Goal: Task Accomplishment & Management: Complete application form

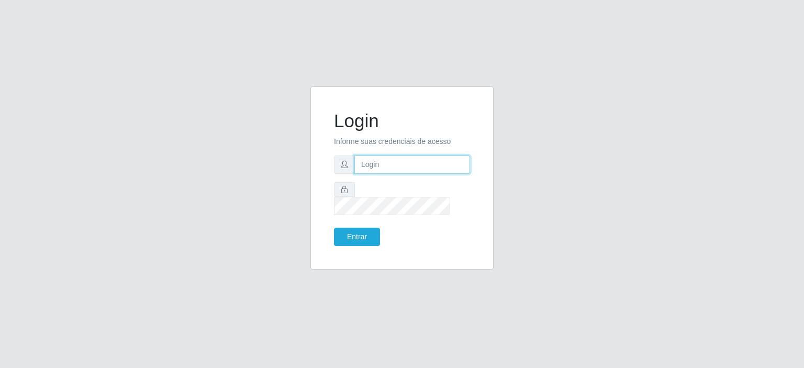
drag, startPoint x: 0, startPoint y: 0, endPoint x: 373, endPoint y: 169, distance: 409.2
click at [373, 169] on input "text" at bounding box center [412, 164] width 116 height 18
type input "[EMAIL_ADDRESS][DOMAIN_NAME]"
click at [343, 228] on button "Entrar" at bounding box center [357, 237] width 46 height 18
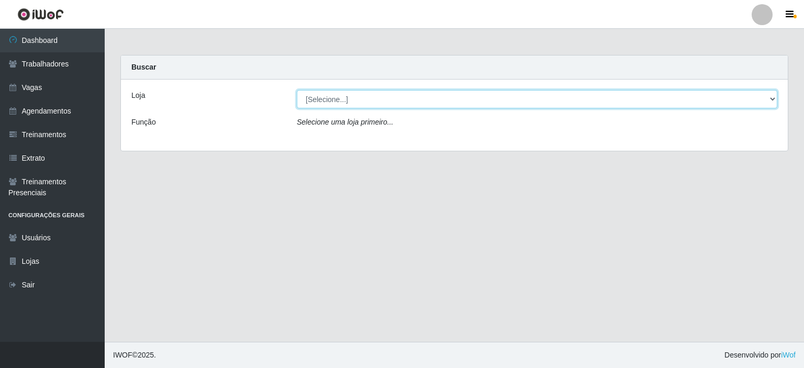
click at [353, 103] on select "[Selecione...] Corte Fácil - Unidade Planalto" at bounding box center [537, 99] width 480 height 18
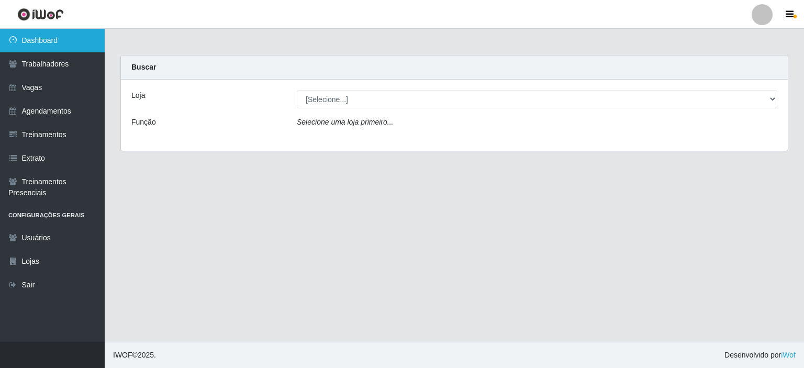
click at [44, 41] on link "Dashboard" at bounding box center [52, 41] width 105 height 24
click at [53, 44] on link "Dashboard" at bounding box center [52, 41] width 105 height 24
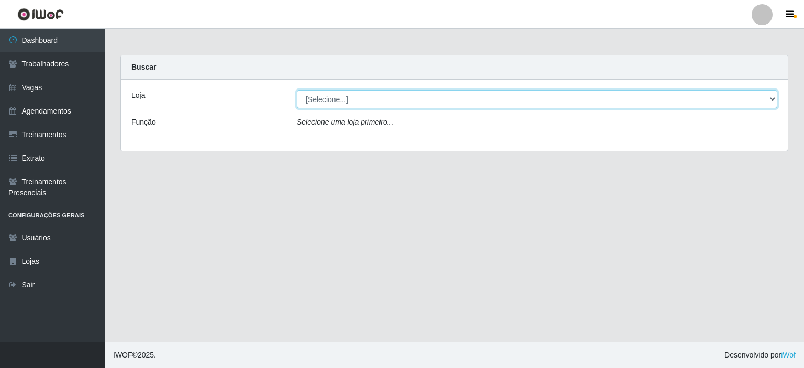
click at [772, 98] on select "[Selecione...] Corte Fácil - Unidade Planalto" at bounding box center [537, 99] width 480 height 18
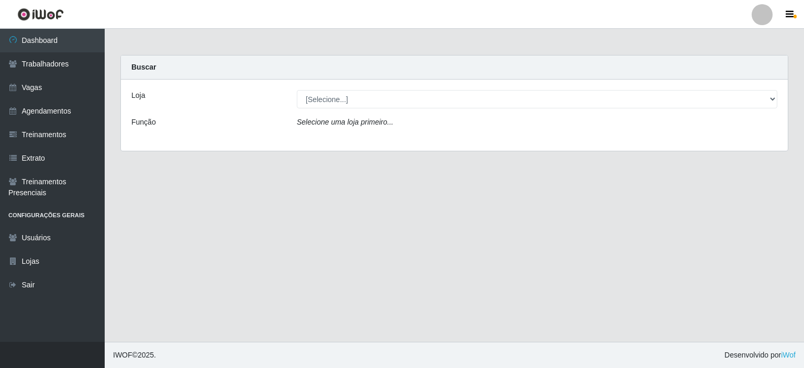
click at [394, 138] on div "Loja [Selecione...] Corte Fácil - Unidade Planalto Função Selecione uma loja pr…" at bounding box center [454, 115] width 667 height 71
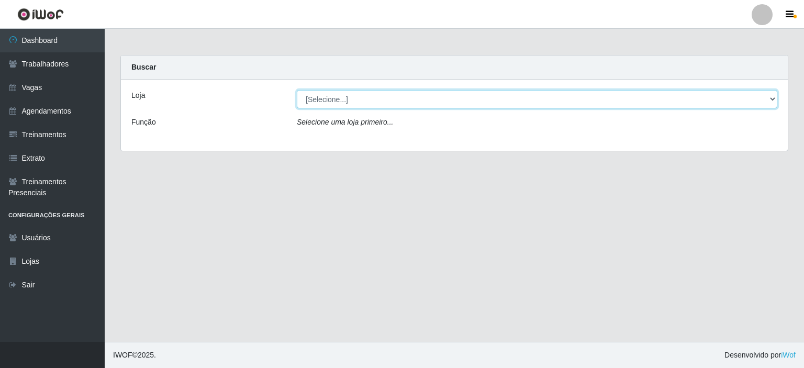
drag, startPoint x: 775, startPoint y: 97, endPoint x: 743, endPoint y: 95, distance: 32.0
click at [775, 97] on select "[Selecione...] Corte Fácil - Unidade Planalto" at bounding box center [537, 99] width 480 height 18
select select "202"
click at [297, 90] on select "[Selecione...] Corte Fácil - Unidade Planalto" at bounding box center [537, 99] width 480 height 18
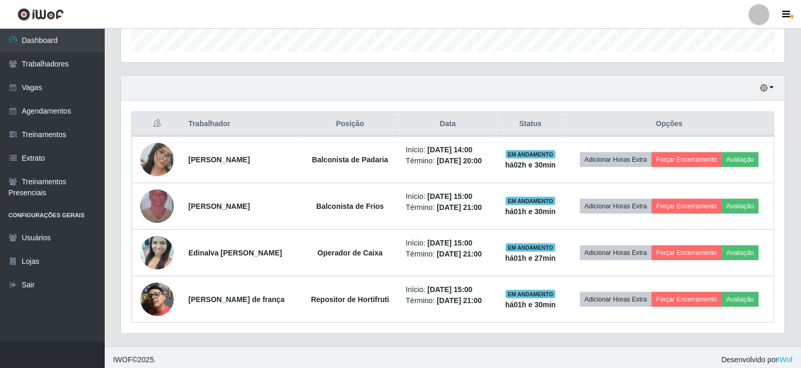
scroll to position [324, 0]
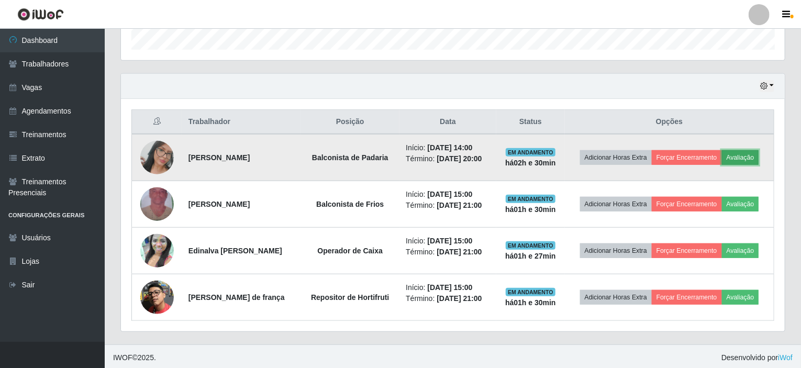
click at [745, 157] on button "Avaliação" at bounding box center [740, 157] width 37 height 15
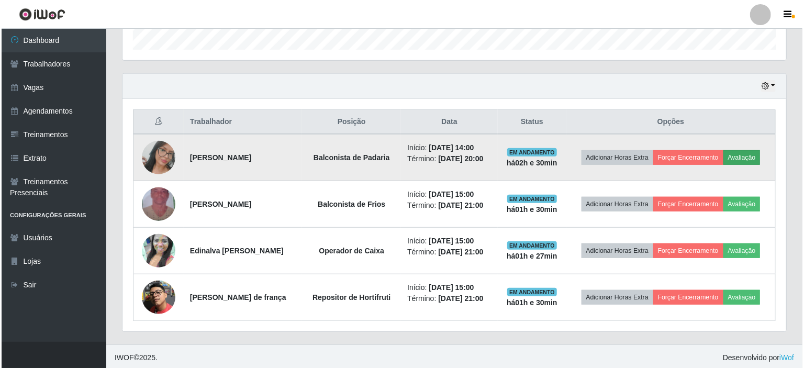
scroll to position [217, 659]
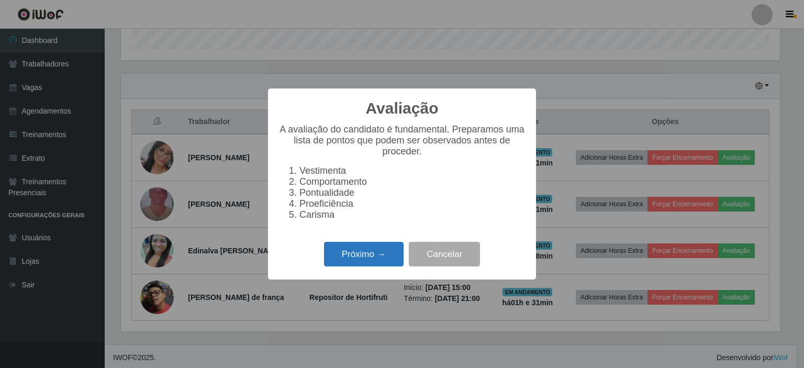
click at [368, 261] on button "Próximo →" at bounding box center [364, 254] width 80 height 25
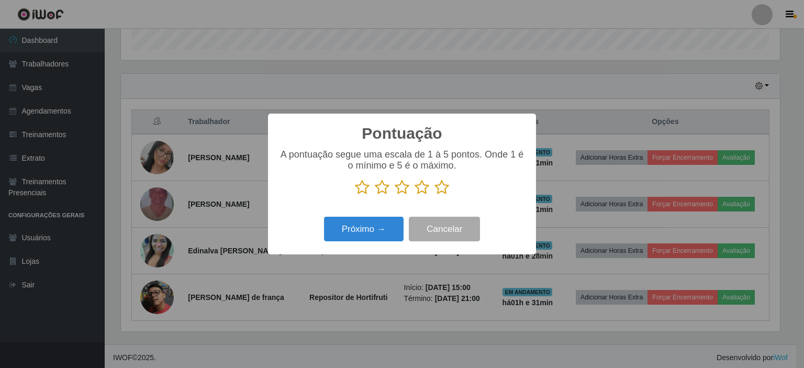
scroll to position [523135, 522693]
click at [442, 187] on icon at bounding box center [441, 188] width 15 height 16
click at [434, 195] on input "radio" at bounding box center [434, 195] width 0 height 0
click at [376, 234] on button "Próximo →" at bounding box center [364, 229] width 80 height 25
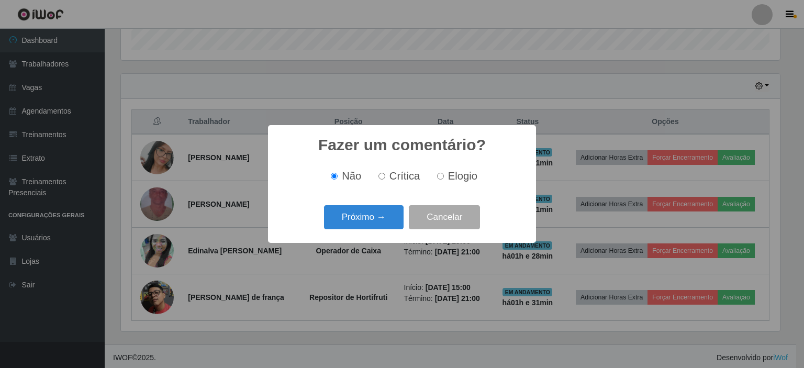
click at [440, 177] on input "Elogio" at bounding box center [440, 176] width 7 height 7
radio input "true"
click at [366, 215] on button "Próximo →" at bounding box center [364, 217] width 80 height 25
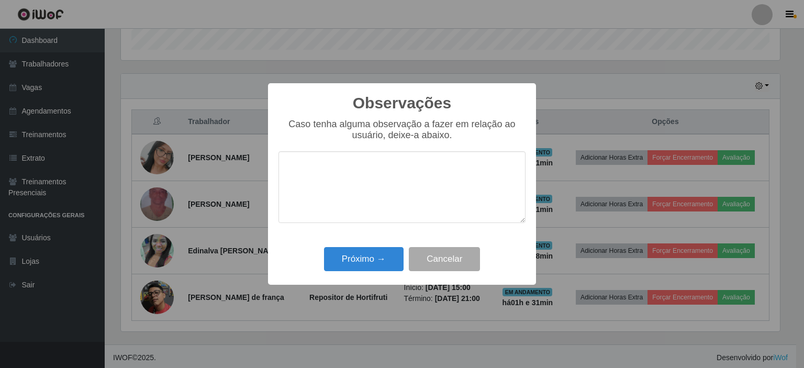
click at [354, 178] on textarea at bounding box center [401, 187] width 247 height 72
type textarea "APRENDE RÁPIDO"
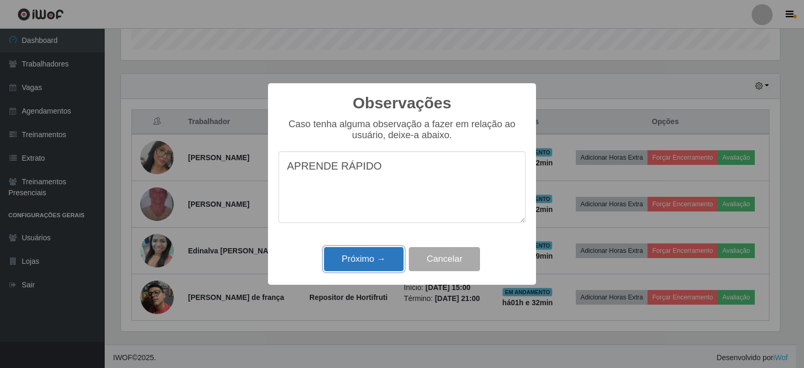
click at [370, 261] on button "Próximo →" at bounding box center [364, 259] width 80 height 25
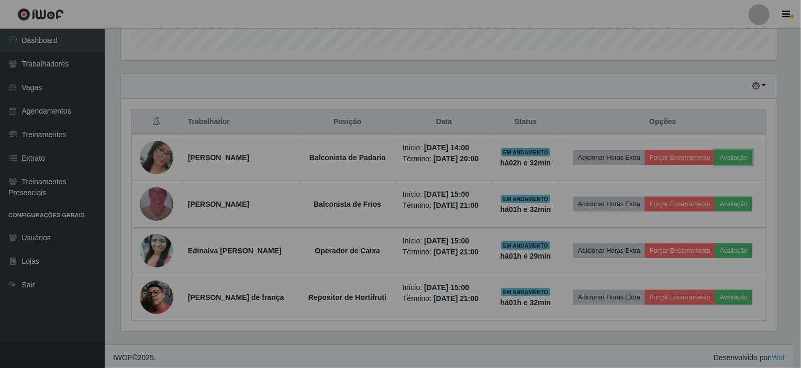
scroll to position [217, 664]
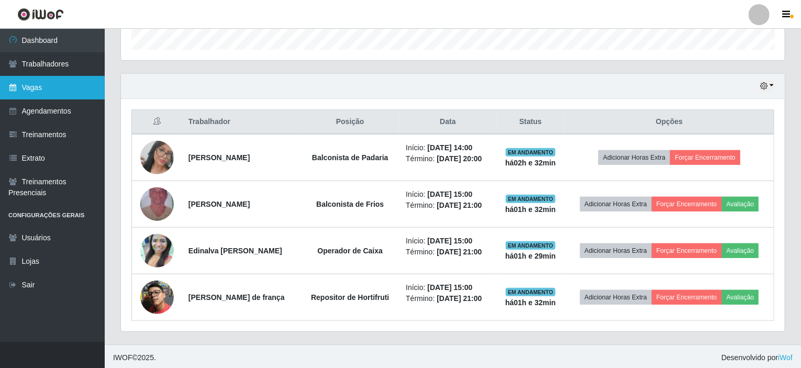
click at [48, 89] on link "Vagas" at bounding box center [52, 88] width 105 height 24
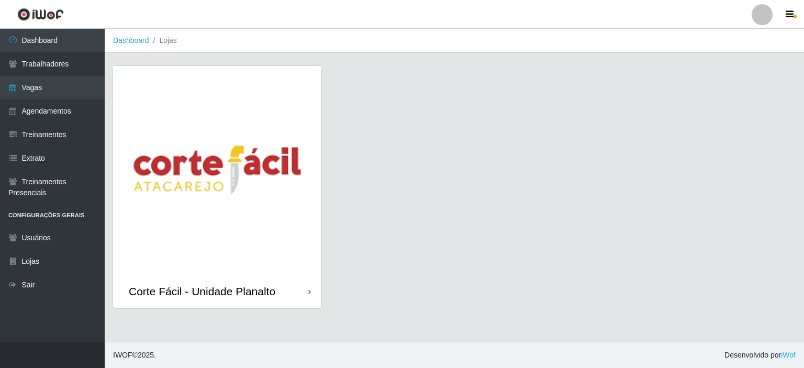
click at [212, 116] on img at bounding box center [217, 170] width 208 height 208
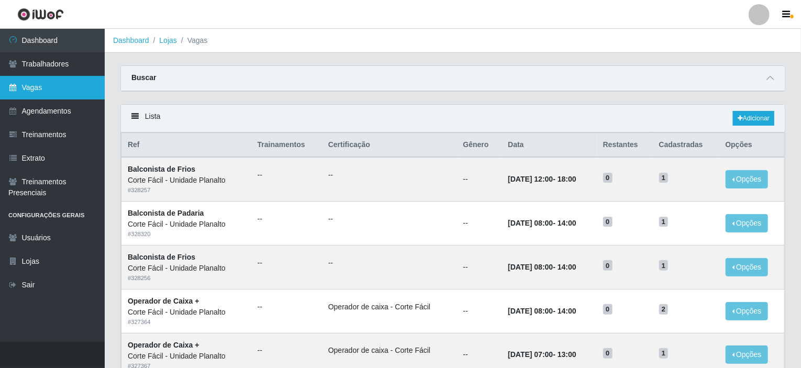
click at [63, 79] on link "Vagas" at bounding box center [52, 88] width 105 height 24
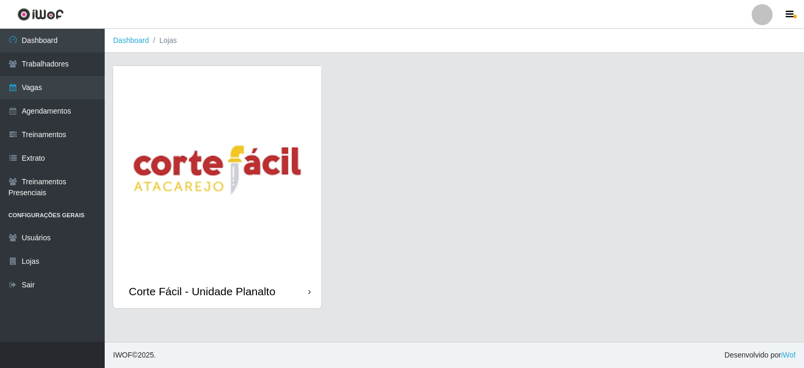
click at [159, 115] on img at bounding box center [217, 170] width 208 height 208
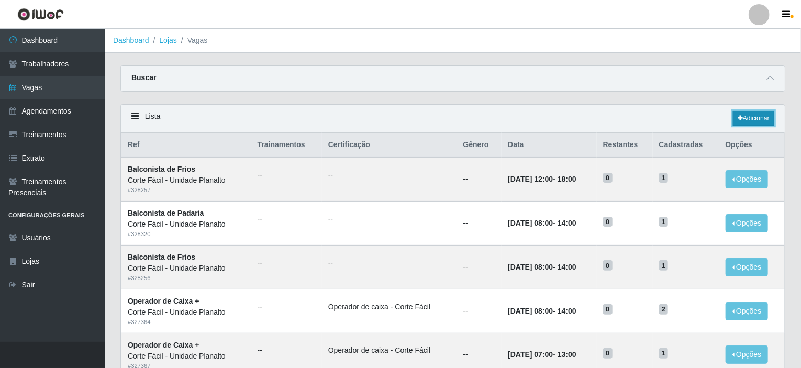
click at [760, 117] on link "Adicionar" at bounding box center [753, 118] width 41 height 15
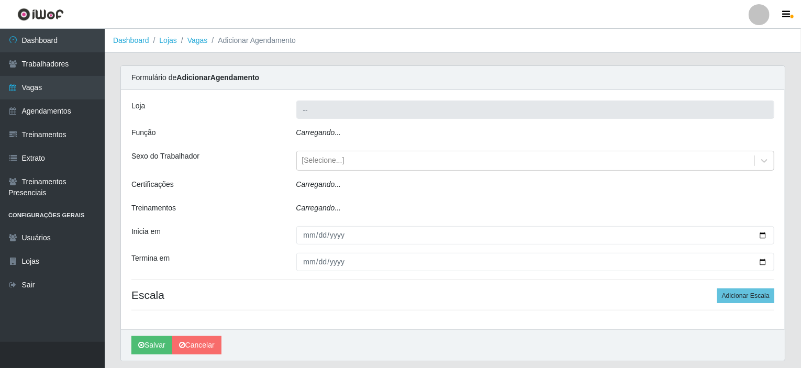
type input "Corte Fácil - Unidade Planalto"
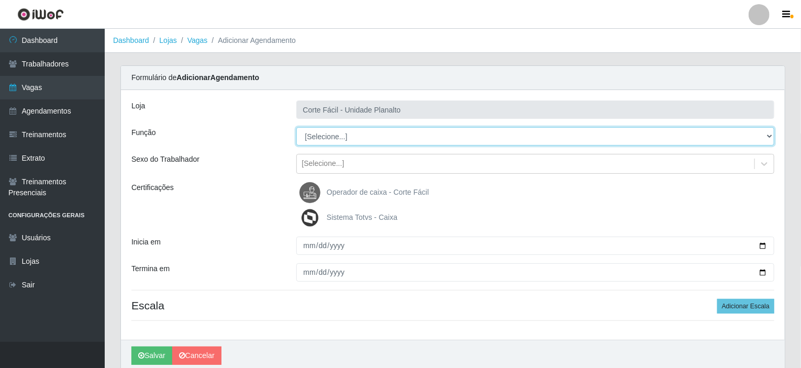
click at [772, 135] on select "[Selecione...] ASG ASG + ASG ++ Auxiliar de Estacionamento Auxiliar de Estacion…" at bounding box center [535, 136] width 478 height 18
select select "115"
click at [296, 127] on select "[Selecione...] ASG ASG + ASG ++ Auxiliar de Estacionamento Auxiliar de Estacion…" at bounding box center [535, 136] width 478 height 18
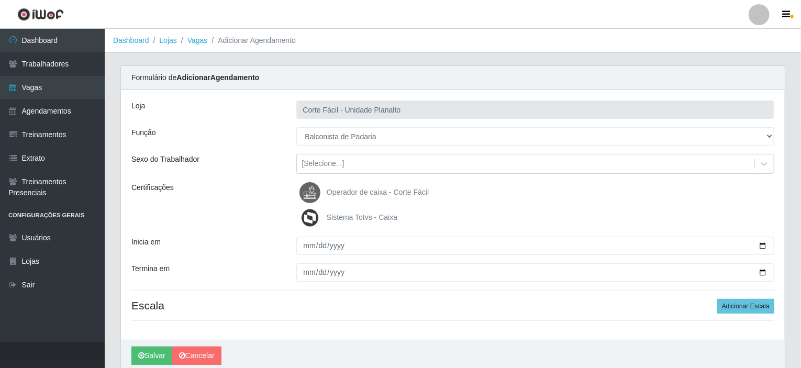
click at [357, 174] on div "Loja Corte Fácil - Unidade Planalto Função [Selecione...] ASG ASG + ASG ++ Auxi…" at bounding box center [453, 215] width 664 height 250
drag, startPoint x: 362, startPoint y: 167, endPoint x: 368, endPoint y: 165, distance: 6.5
click at [368, 165] on div "[Selecione...]" at bounding box center [526, 163] width 458 height 17
click at [270, 177] on div "Loja Corte Fácil - Unidade Planalto Função [Selecione...] ASG ASG + ASG ++ Auxi…" at bounding box center [453, 215] width 664 height 250
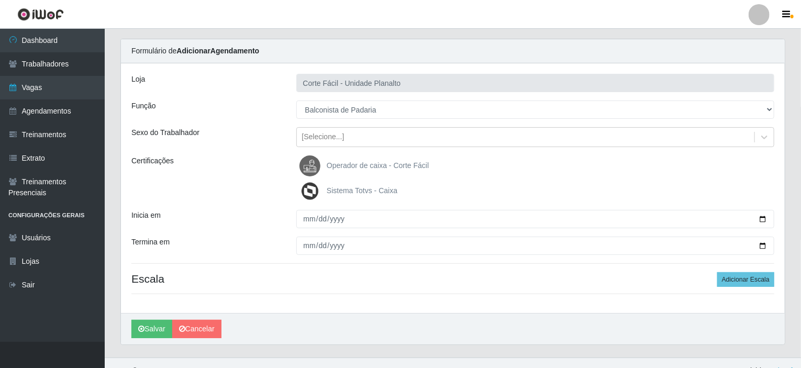
scroll to position [41, 0]
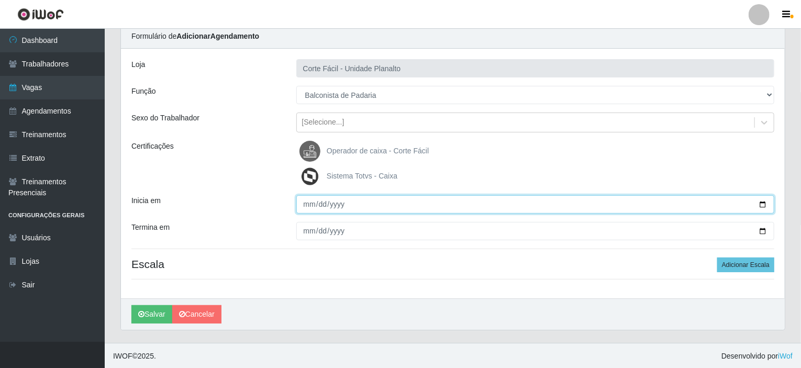
click at [761, 200] on input "Inicia em" at bounding box center [535, 204] width 478 height 18
type input "[DATE]"
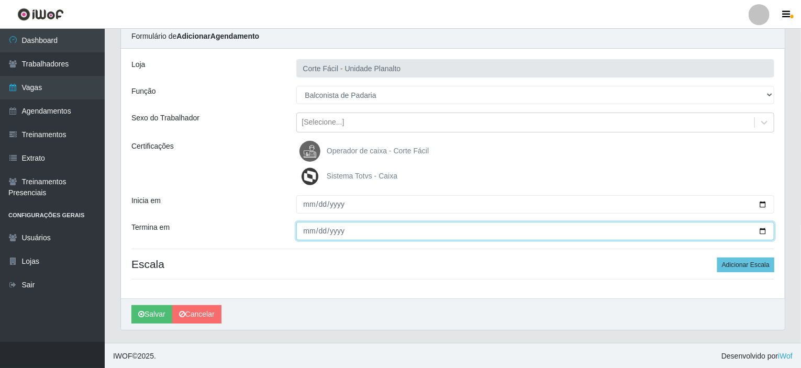
click at [762, 228] on input "Termina em" at bounding box center [535, 231] width 478 height 18
type input "[DATE]"
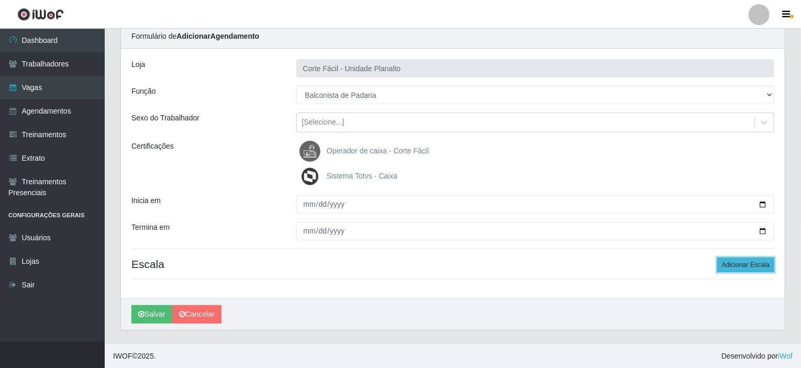
click at [747, 263] on button "Adicionar Escala" at bounding box center [745, 264] width 57 height 15
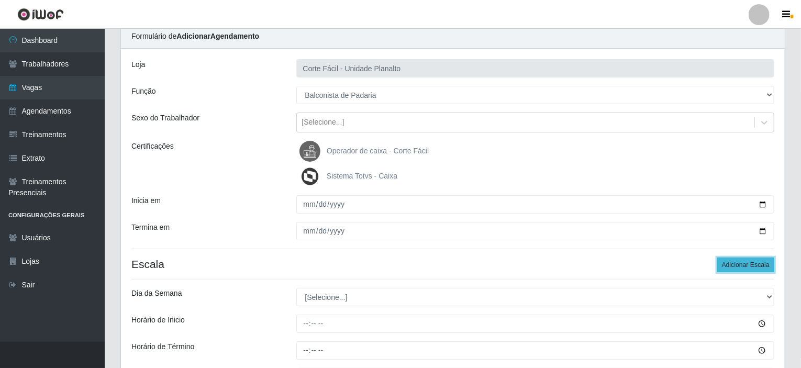
click at [747, 263] on button "Adicionar Escala" at bounding box center [745, 264] width 57 height 15
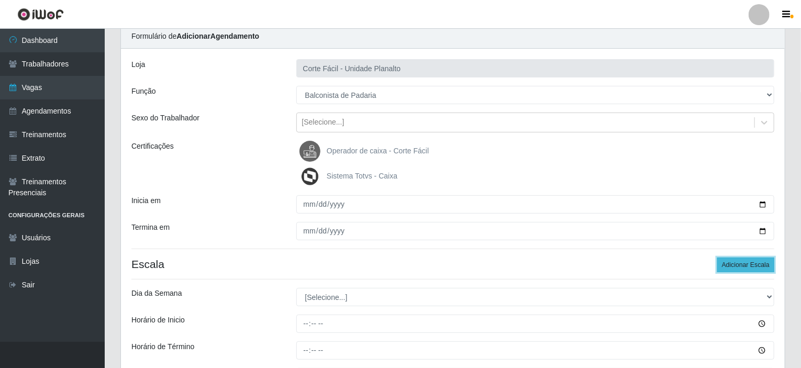
click at [747, 264] on button "Adicionar Escala" at bounding box center [745, 264] width 57 height 15
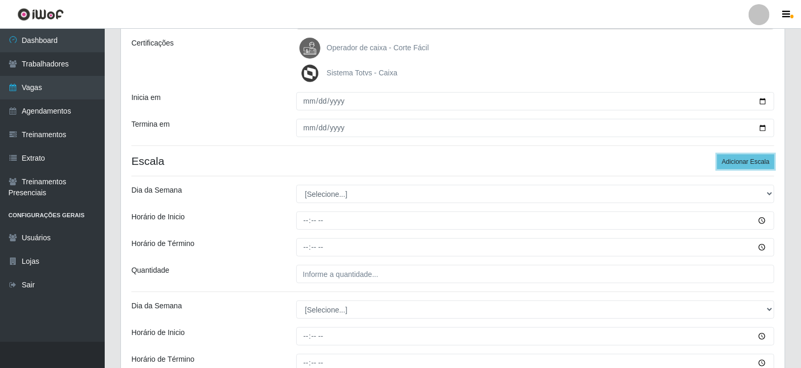
scroll to position [146, 0]
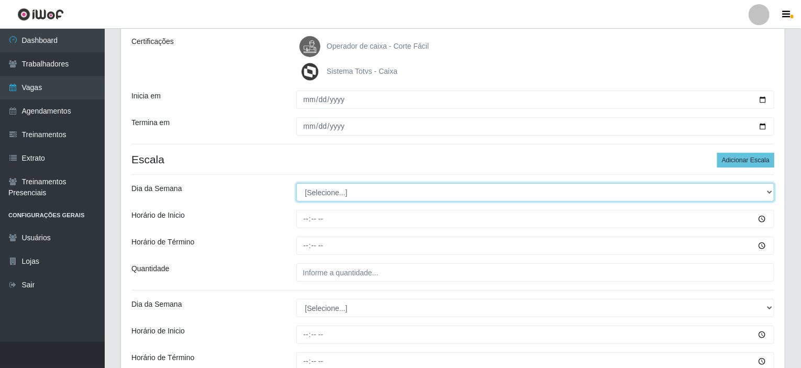
click at [769, 187] on select "[Selecione...] Segunda Terça Quarta Quinta Sexta Sábado Domingo" at bounding box center [535, 192] width 478 height 18
select select "1"
click at [296, 183] on select "[Selecione...] Segunda Terça Quarta Quinta Sexta Sábado Domingo" at bounding box center [535, 192] width 478 height 18
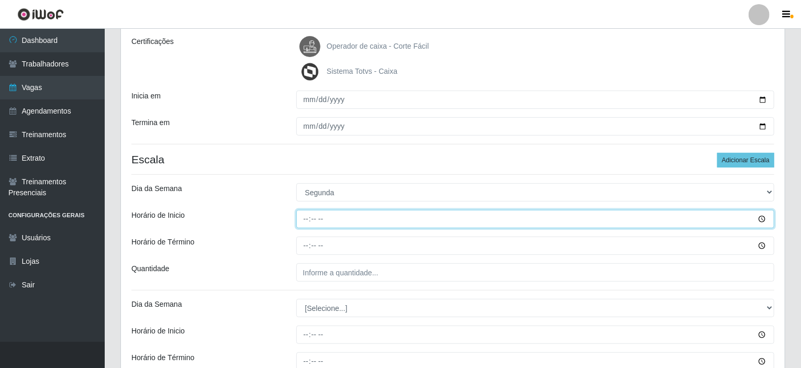
click at [306, 214] on input "Horário de Inicio" at bounding box center [535, 219] width 478 height 18
type input "08:00"
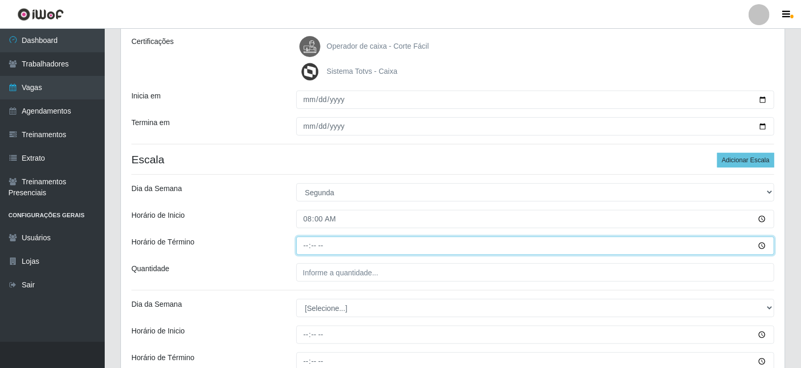
click at [304, 244] on input "Horário de Término" at bounding box center [535, 246] width 478 height 18
type input "14:00"
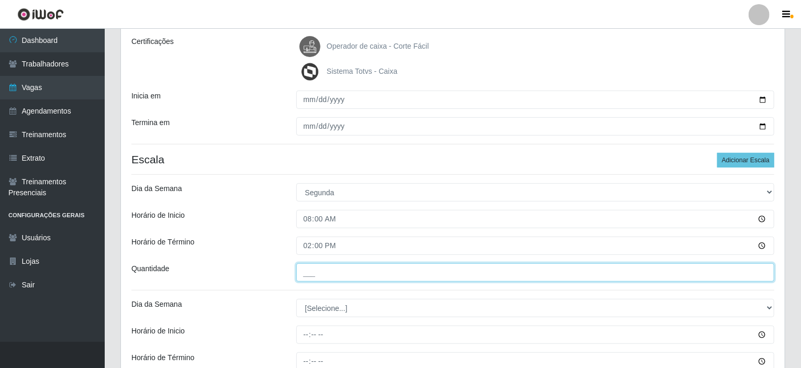
click at [327, 272] on input "___" at bounding box center [535, 272] width 478 height 18
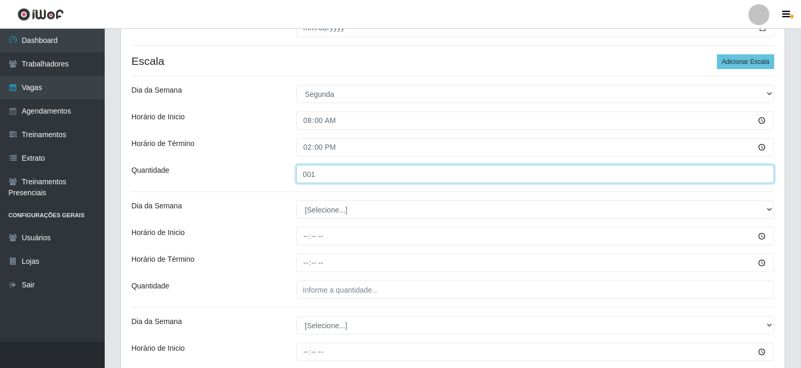
scroll to position [251, 0]
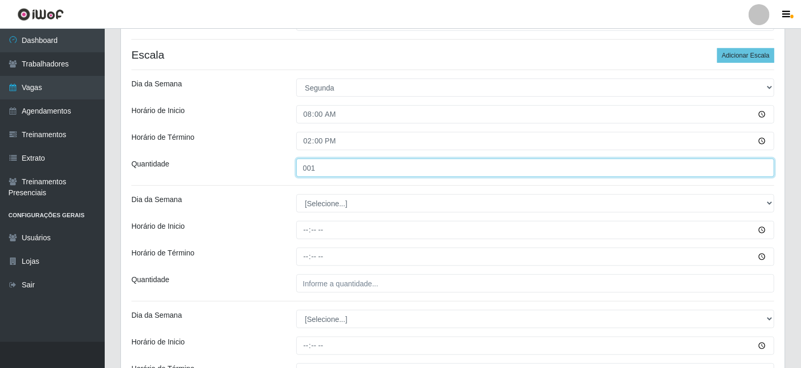
type input "001"
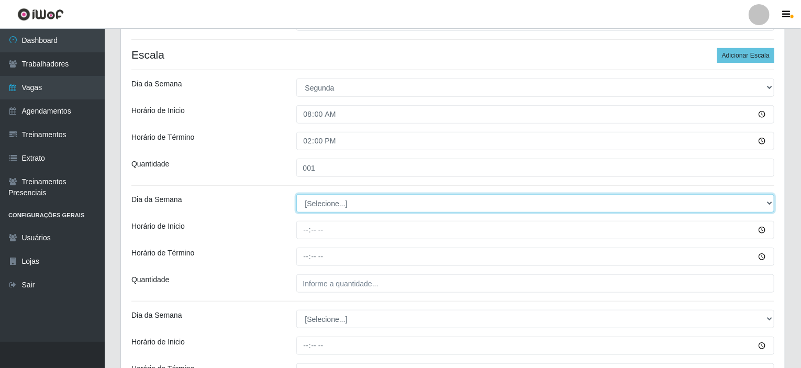
click at [764, 202] on select "[Selecione...] Segunda Terça Quarta Quinta Sexta Sábado Domingo" at bounding box center [535, 203] width 478 height 18
select select "2"
click at [296, 194] on select "[Selecione...] Segunda Terça Quarta Quinta Sexta Sábado Domingo" at bounding box center [535, 203] width 478 height 18
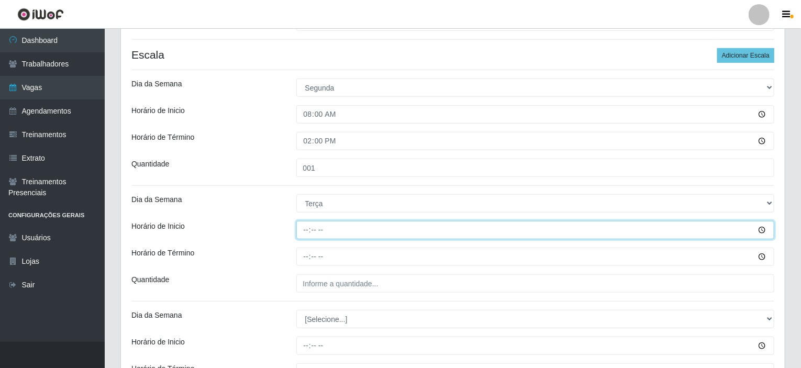
click at [306, 229] on input "Horário de Inicio" at bounding box center [535, 230] width 478 height 18
type input "15:00"
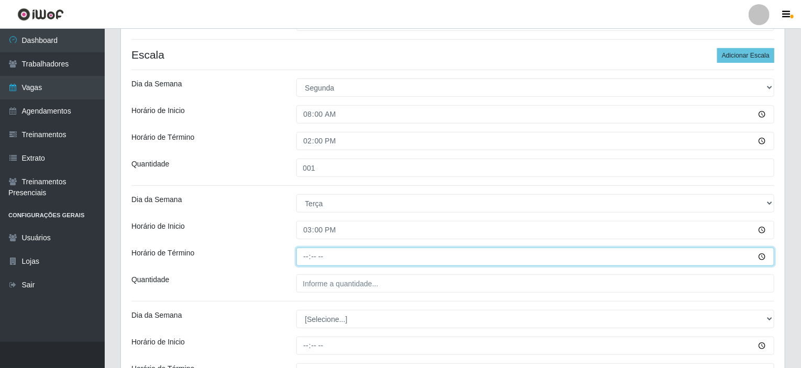
click at [309, 254] on input "Horário de Término" at bounding box center [535, 257] width 478 height 18
type input "21:00"
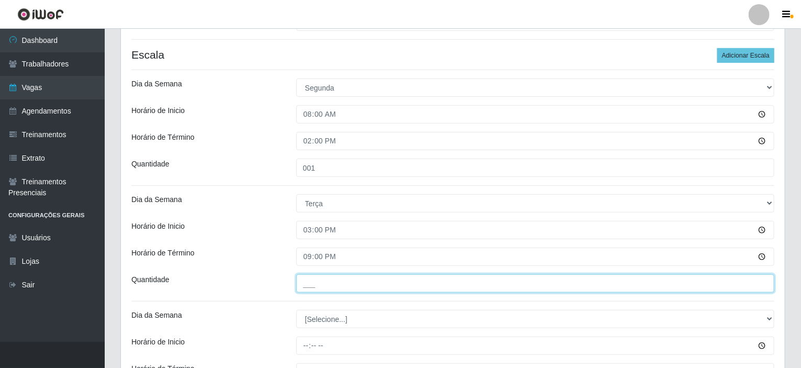
click at [310, 282] on input "___" at bounding box center [535, 283] width 478 height 18
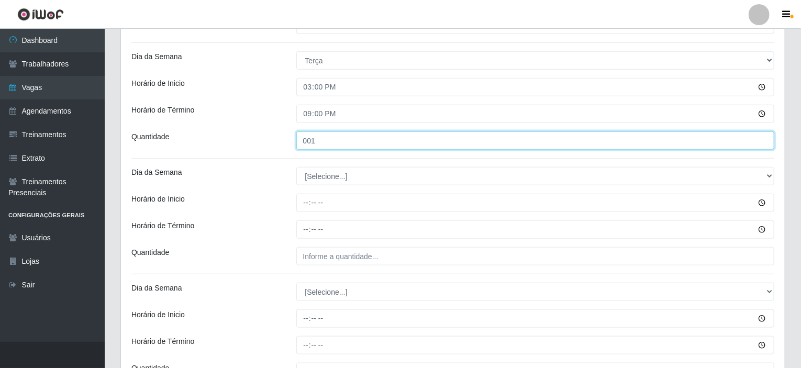
scroll to position [408, 0]
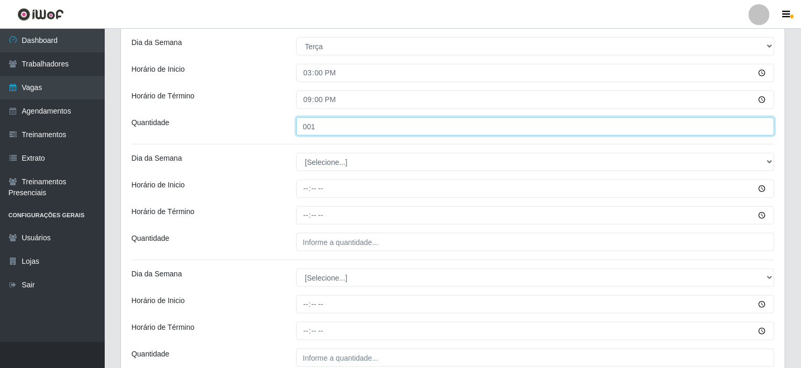
type input "001"
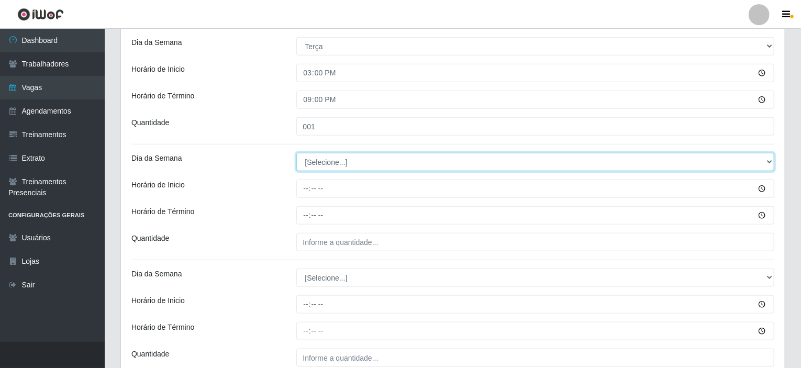
click at [769, 160] on select "[Selecione...] Segunda Terça Quarta Quinta Sexta Sábado Domingo" at bounding box center [535, 162] width 478 height 18
select select "3"
click at [296, 153] on select "[Selecione...] Segunda Terça Quarta Quinta Sexta Sábado Domingo" at bounding box center [535, 162] width 478 height 18
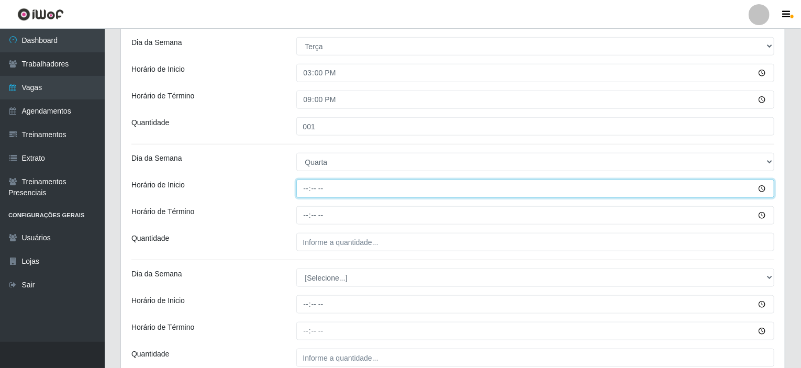
click at [304, 184] on input "Horário de Inicio" at bounding box center [535, 189] width 478 height 18
type input "08:00"
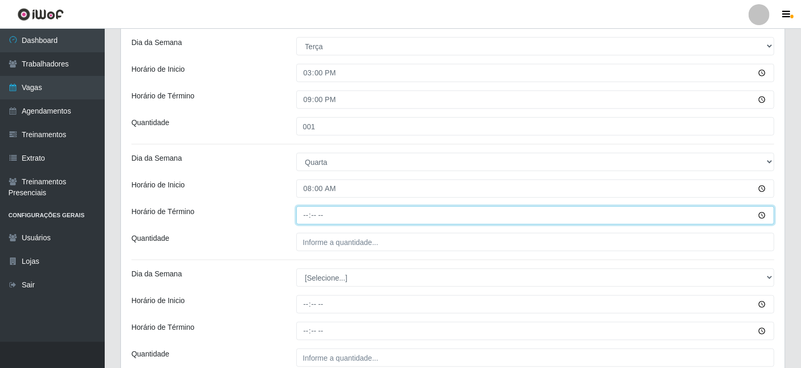
click at [304, 214] on input "Horário de Término" at bounding box center [535, 215] width 478 height 18
type input "14:00"
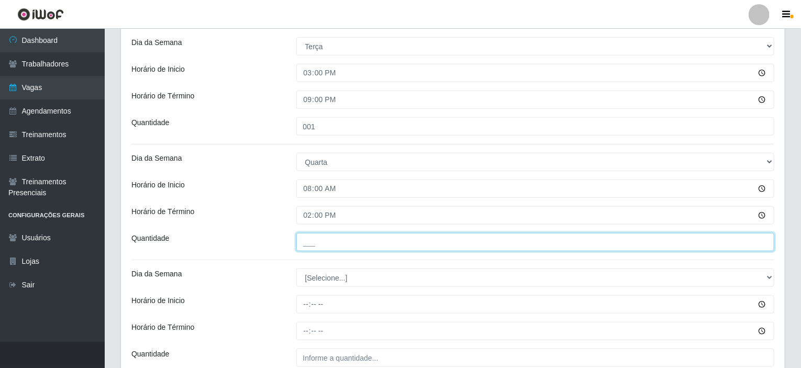
click at [317, 242] on input "___" at bounding box center [535, 242] width 478 height 18
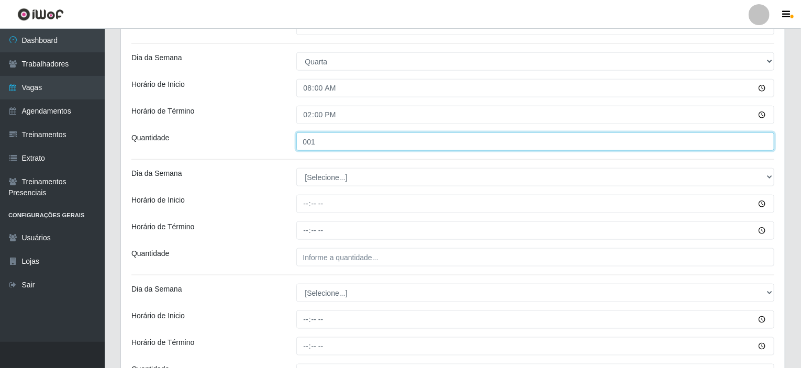
scroll to position [565, 0]
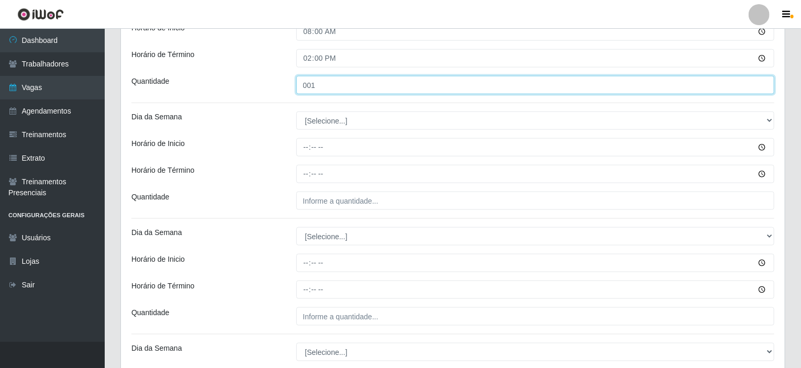
type input "001"
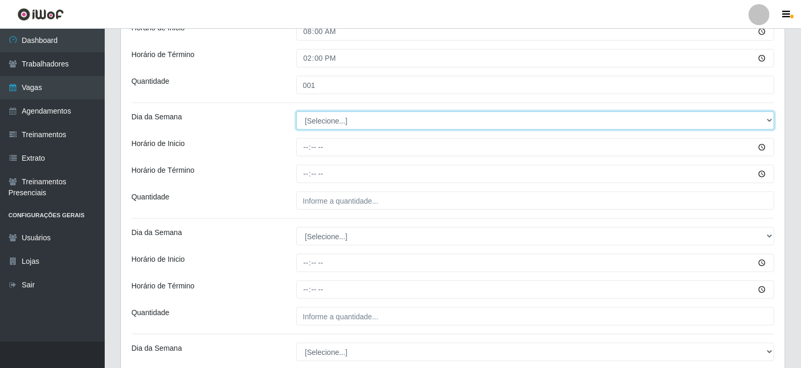
click at [769, 118] on select "[Selecione...] Segunda Terça Quarta Quinta Sexta Sábado Domingo" at bounding box center [535, 120] width 478 height 18
select select "3"
click at [296, 111] on select "[Selecione...] Segunda Terça Quarta Quinta Sexta Sábado Domingo" at bounding box center [535, 120] width 478 height 18
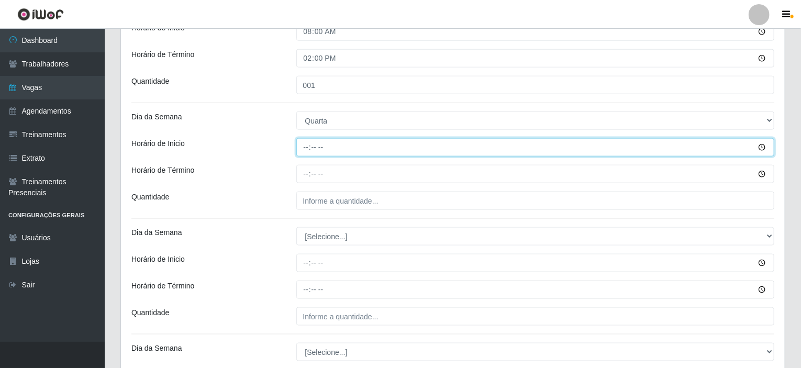
click at [305, 142] on input "Horário de Inicio" at bounding box center [535, 147] width 478 height 18
type input "15:00"
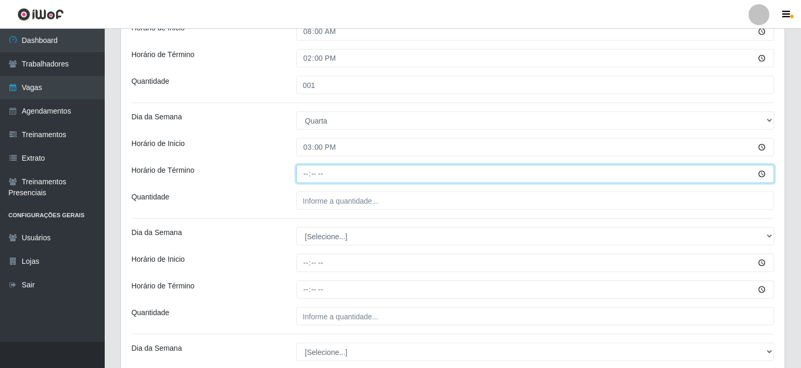
click at [306, 170] on input "Horário de Término" at bounding box center [535, 174] width 478 height 18
type input "21:00"
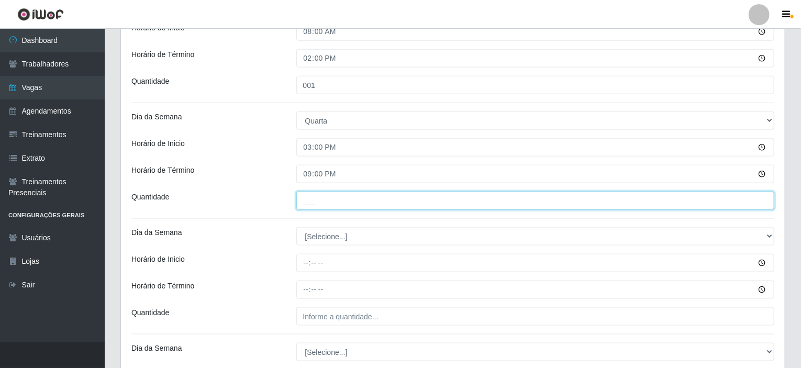
click at [312, 202] on input "___" at bounding box center [535, 201] width 478 height 18
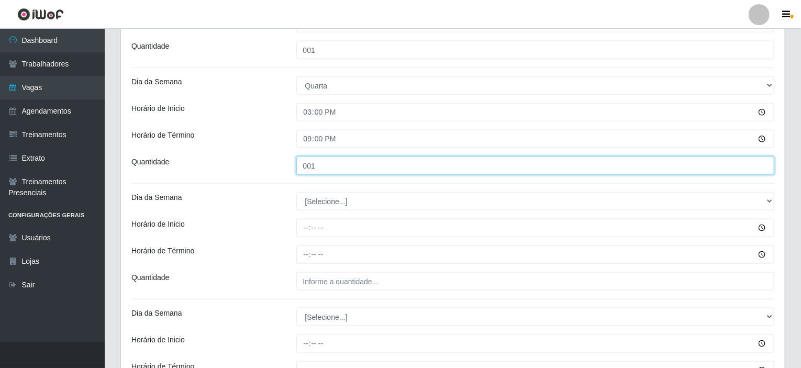
scroll to position [669, 0]
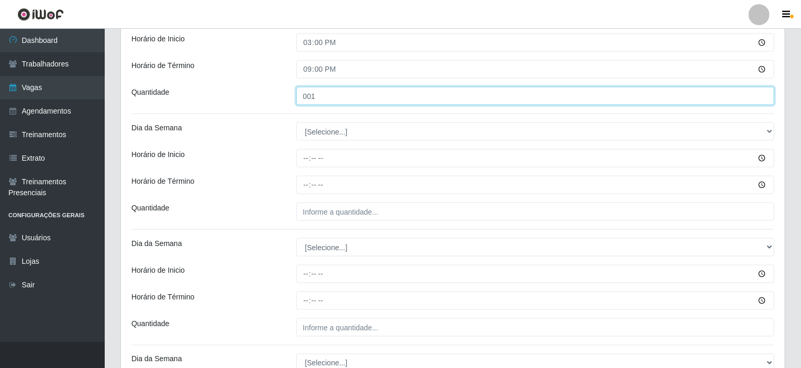
type input "001"
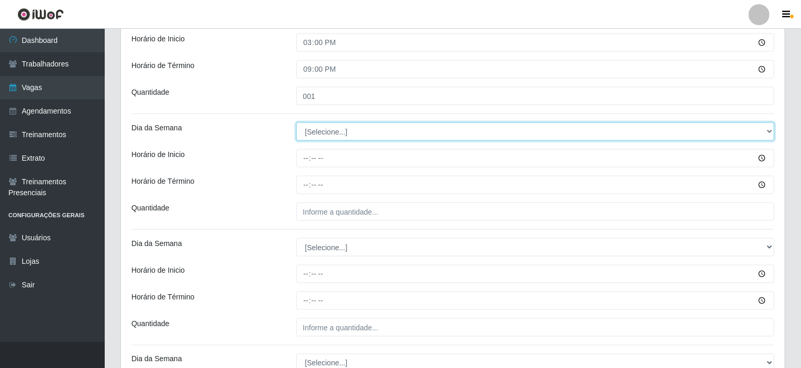
click at [772, 129] on select "[Selecione...] Segunda Terça Quarta Quinta Sexta Sábado Domingo" at bounding box center [535, 131] width 478 height 18
select select "4"
click at [296, 122] on select "[Selecione...] Segunda Terça Quarta Quinta Sexta Sábado Domingo" at bounding box center [535, 131] width 478 height 18
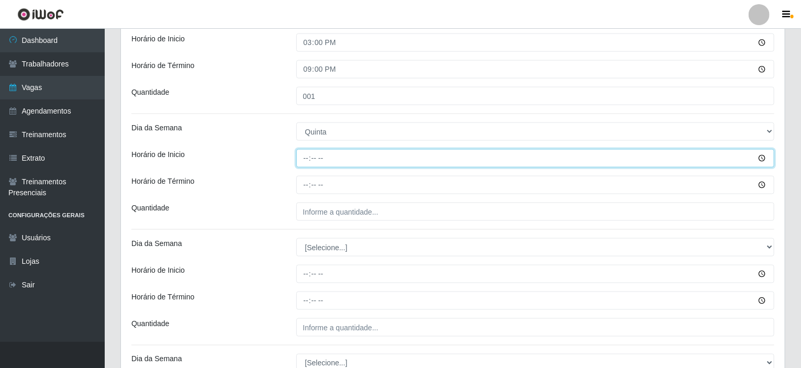
click at [306, 154] on input "Horário de Inicio" at bounding box center [535, 158] width 478 height 18
type input "08:00"
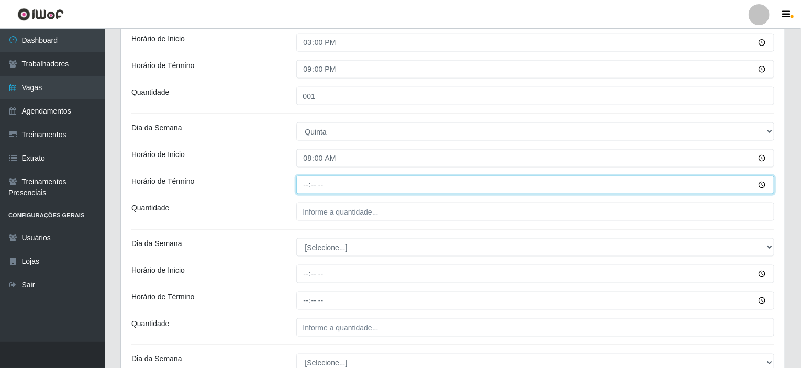
click at [306, 185] on input "Horário de Término" at bounding box center [535, 185] width 478 height 18
click at [307, 185] on input "01:00" at bounding box center [535, 185] width 478 height 18
type input "14:00"
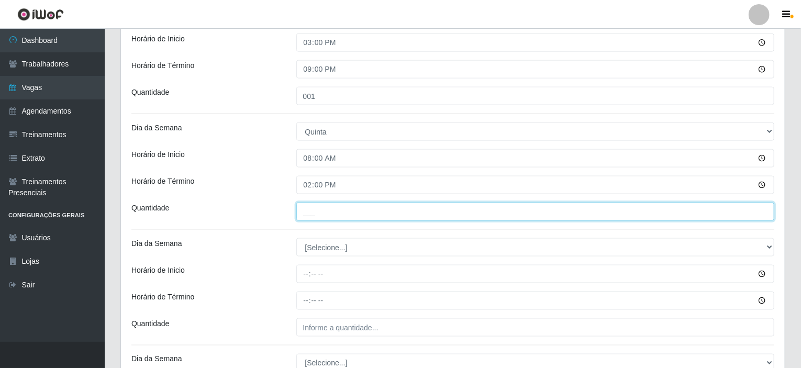
click at [312, 209] on input "___" at bounding box center [535, 212] width 478 height 18
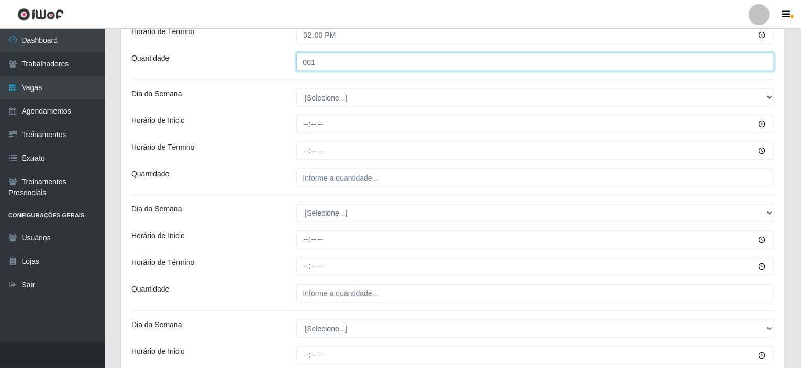
scroll to position [826, 0]
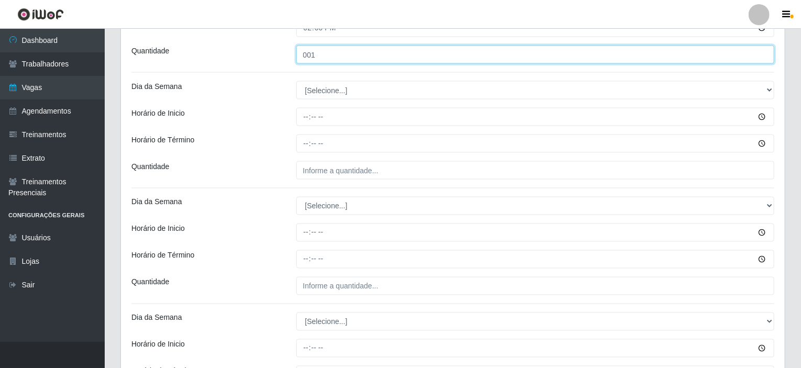
type input "001"
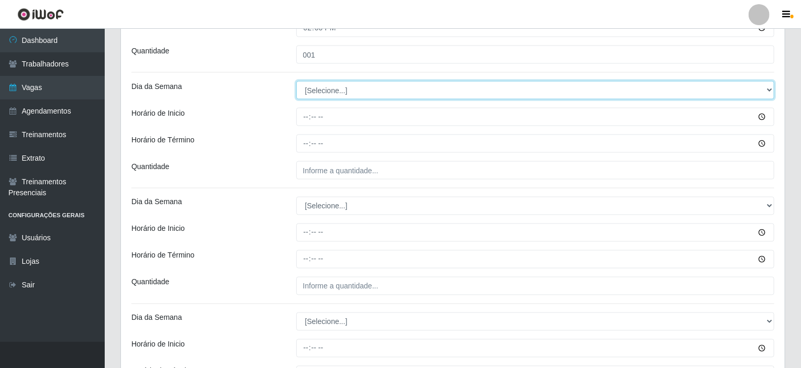
drag, startPoint x: 765, startPoint y: 90, endPoint x: 716, endPoint y: 95, distance: 49.4
click at [765, 90] on select "[Selecione...] Segunda Terça Quarta Quinta Sexta Sábado Domingo" at bounding box center [535, 90] width 478 height 18
select select "5"
click at [296, 81] on select "[Selecione...] Segunda Terça Quarta Quinta Sexta Sábado Domingo" at bounding box center [535, 90] width 478 height 18
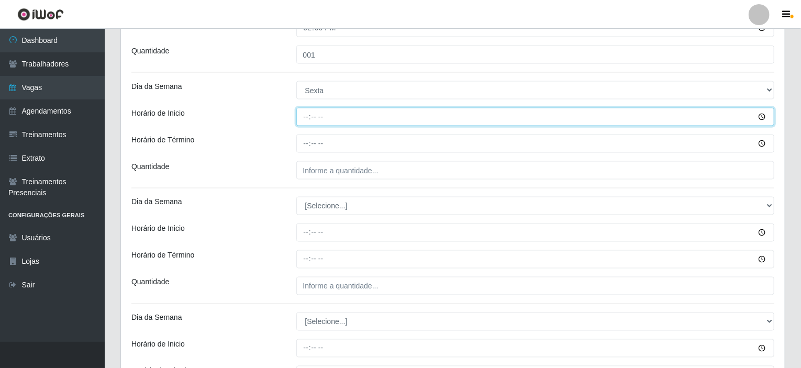
click at [307, 116] on input "Horário de Inicio" at bounding box center [535, 117] width 478 height 18
type input "15:00"
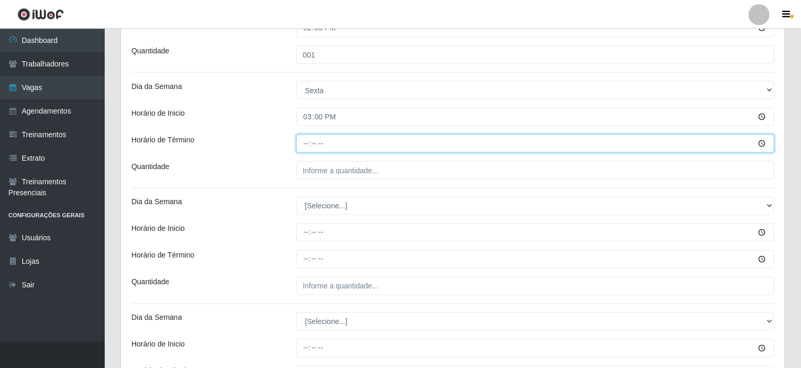
click at [307, 140] on input "Horário de Término" at bounding box center [535, 144] width 478 height 18
type input "21:00"
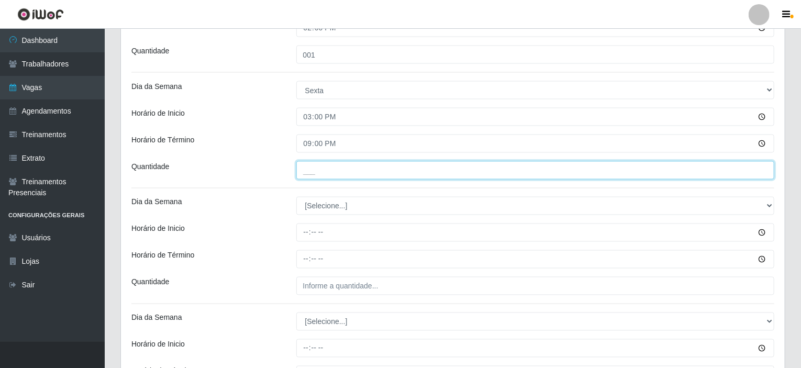
click at [302, 174] on input "___" at bounding box center [535, 170] width 478 height 18
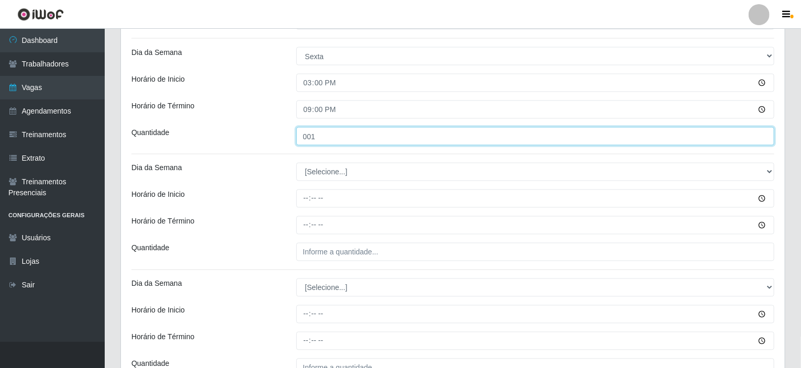
scroll to position [879, 0]
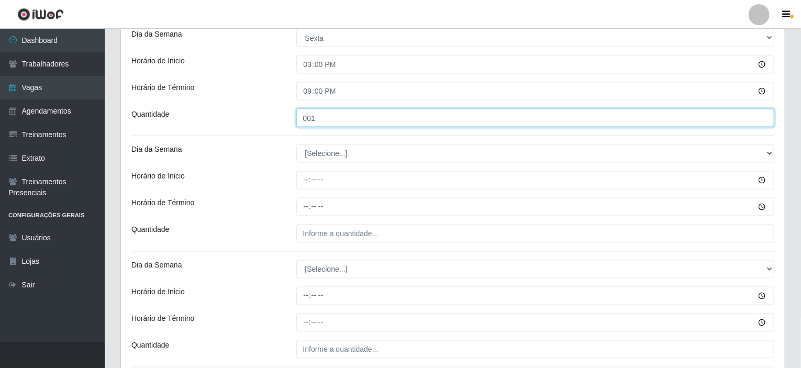
type input "001"
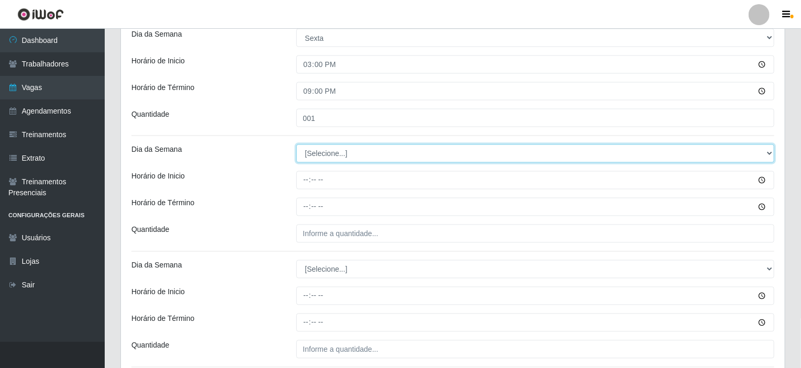
click at [331, 155] on select "[Selecione...] Segunda Terça Quarta Quinta Sexta Sábado Domingo" at bounding box center [535, 153] width 478 height 18
select select "6"
click at [296, 144] on select "[Selecione...] Segunda Terça Quarta Quinta Sexta Sábado Domingo" at bounding box center [535, 153] width 478 height 18
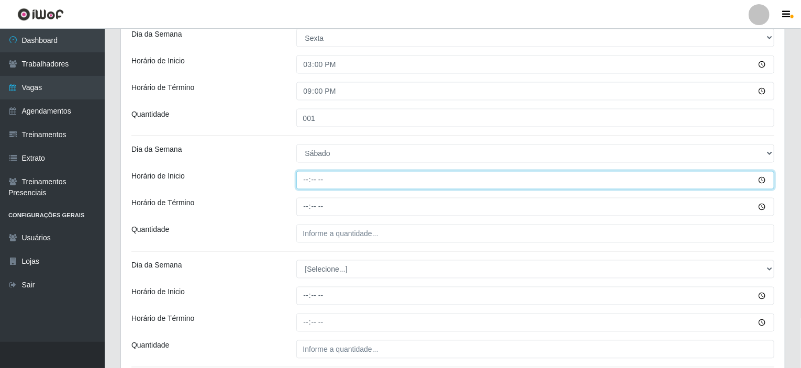
click at [308, 178] on input "Horário de Inicio" at bounding box center [535, 180] width 478 height 18
type input "08:00"
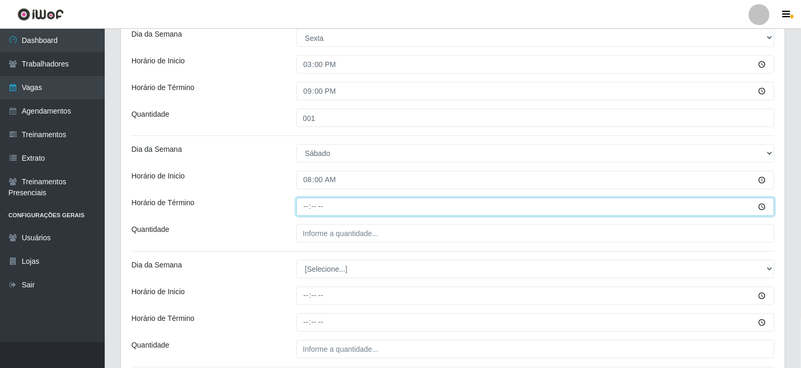
click at [306, 205] on input "Horário de Término" at bounding box center [535, 207] width 478 height 18
type input "14:00"
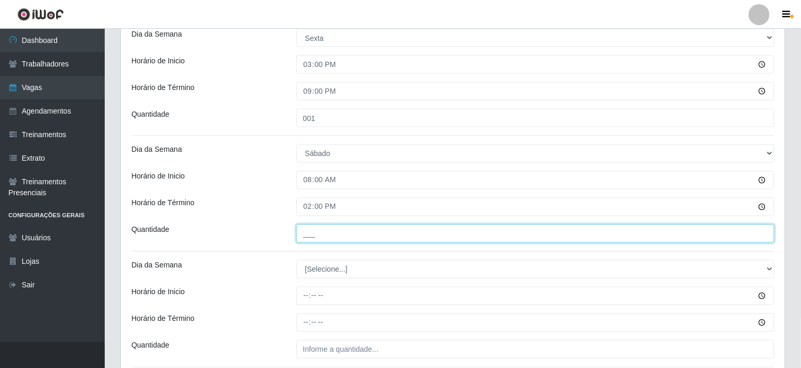
click at [327, 234] on input "___" at bounding box center [535, 234] width 478 height 18
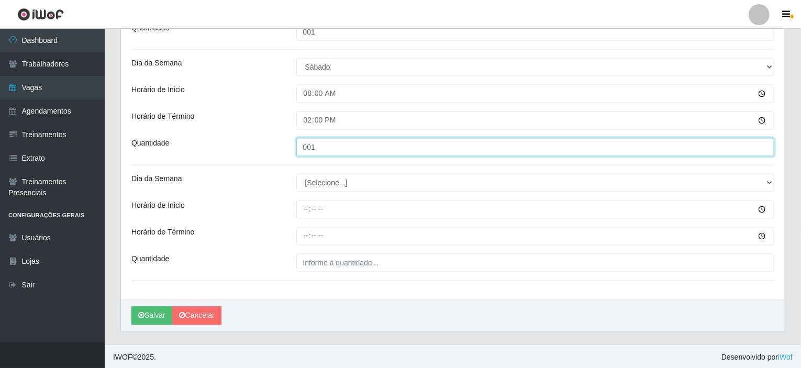
scroll to position [966, 0]
type input "001"
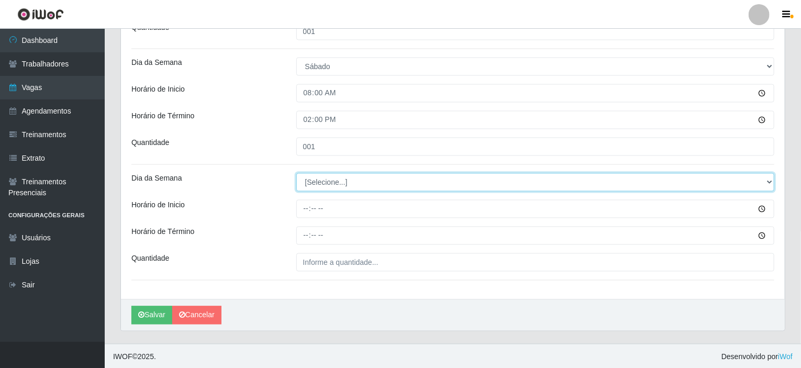
click at [769, 177] on select "[Selecione...] Segunda Terça Quarta Quinta Sexta Sábado Domingo" at bounding box center [535, 182] width 478 height 18
select select "6"
click at [296, 173] on select "[Selecione...] Segunda Terça Quarta Quinta Sexta Sábado Domingo" at bounding box center [535, 182] width 478 height 18
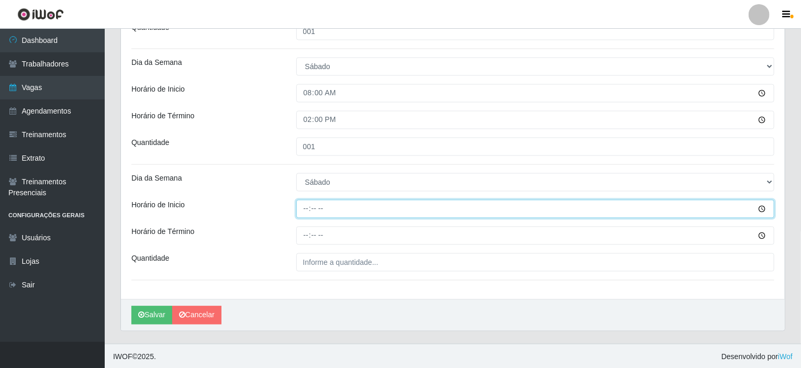
click at [304, 209] on input "Horário de Inicio" at bounding box center [535, 209] width 478 height 18
type input "15:00"
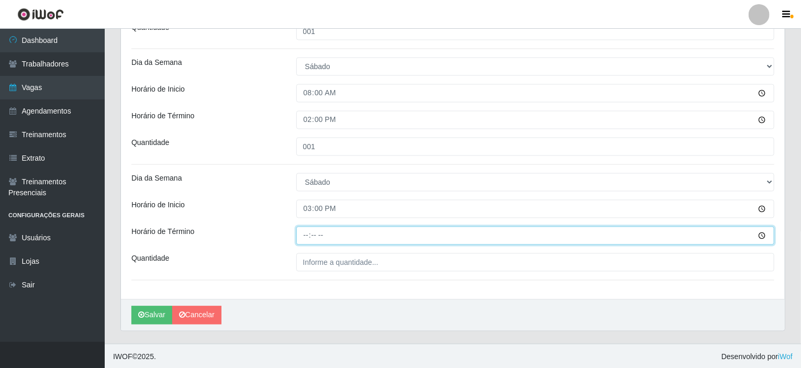
click at [308, 234] on input "Horário de Término" at bounding box center [535, 236] width 478 height 18
type input "21:00"
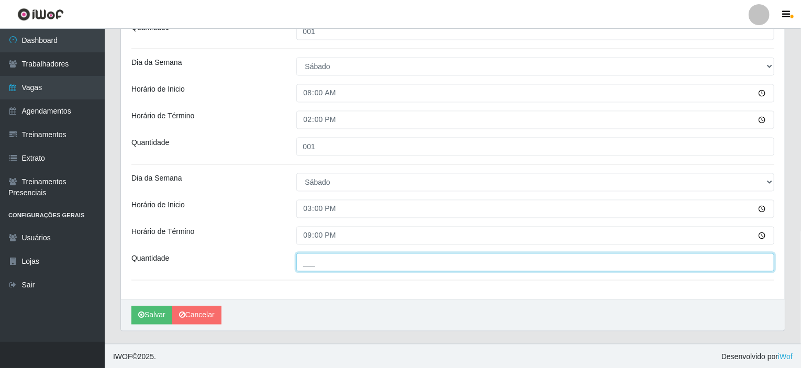
click at [332, 261] on input "___" at bounding box center [535, 262] width 478 height 18
type input "001"
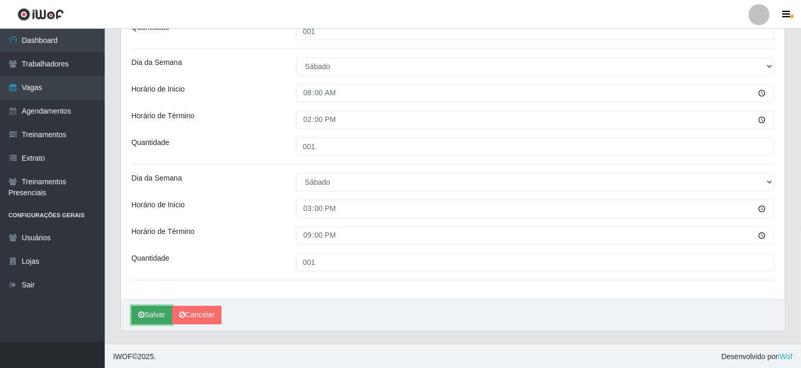
click at [142, 313] on icon "submit" at bounding box center [141, 314] width 6 height 7
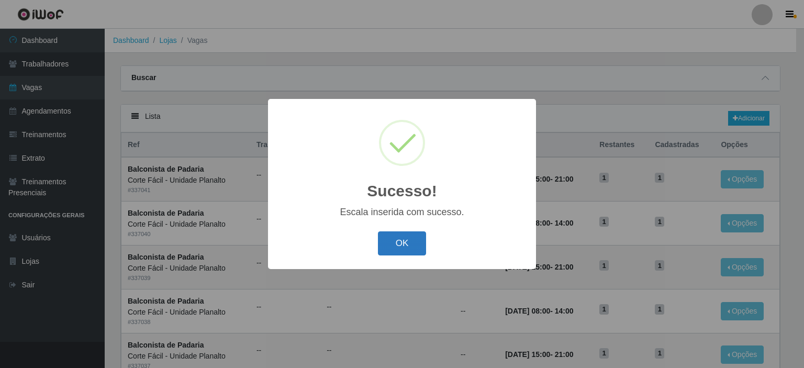
click at [383, 251] on button "OK" at bounding box center [402, 243] width 49 height 25
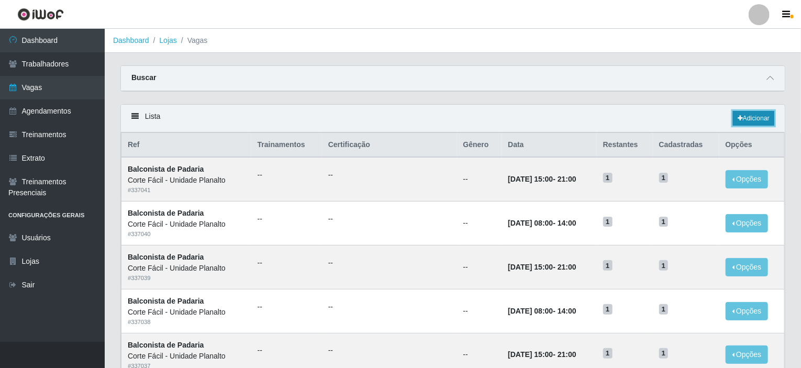
click at [764, 117] on link "Adicionar" at bounding box center [753, 118] width 41 height 15
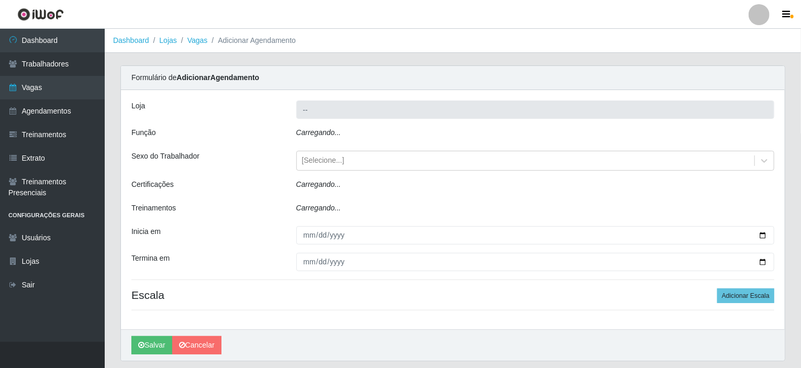
type input "Corte Fácil - Unidade Planalto"
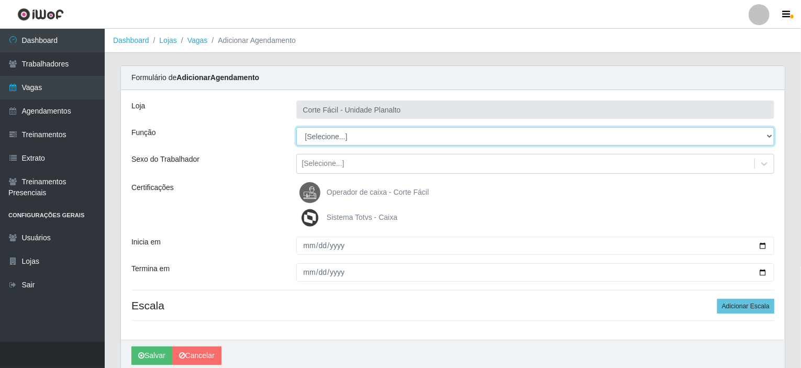
click at [772, 134] on select "[Selecione...] ASG ASG + ASG ++ Auxiliar de Estacionamento Auxiliar de Estacion…" at bounding box center [535, 136] width 478 height 18
select select "115"
click at [296, 127] on select "[Selecione...] ASG ASG + ASG ++ Auxiliar de Estacionamento Auxiliar de Estacion…" at bounding box center [535, 136] width 478 height 18
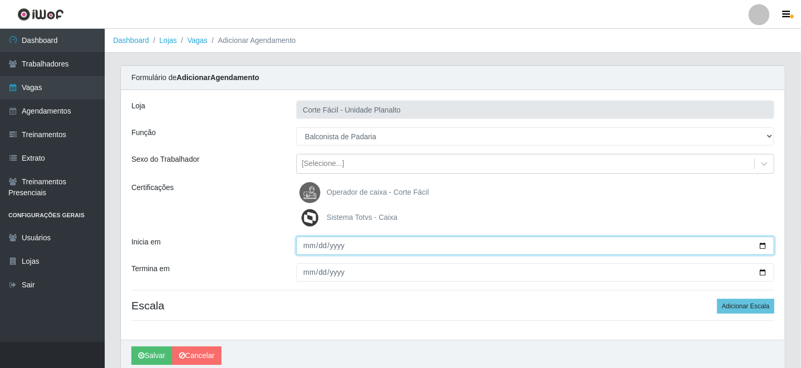
click at [759, 245] on input "Inicia em" at bounding box center [535, 246] width 478 height 18
type input "[DATE]"
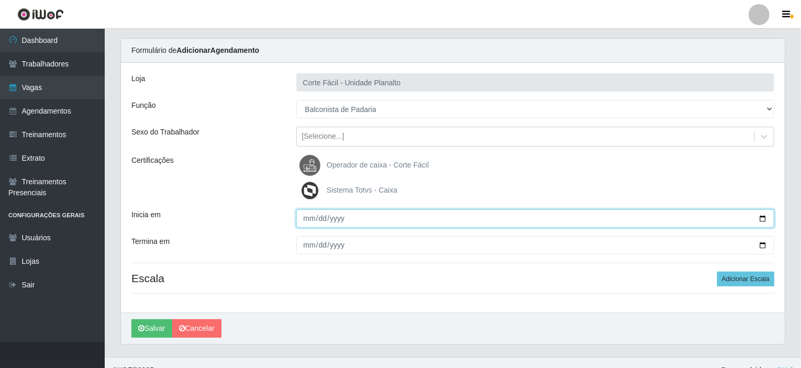
scroll to position [41, 0]
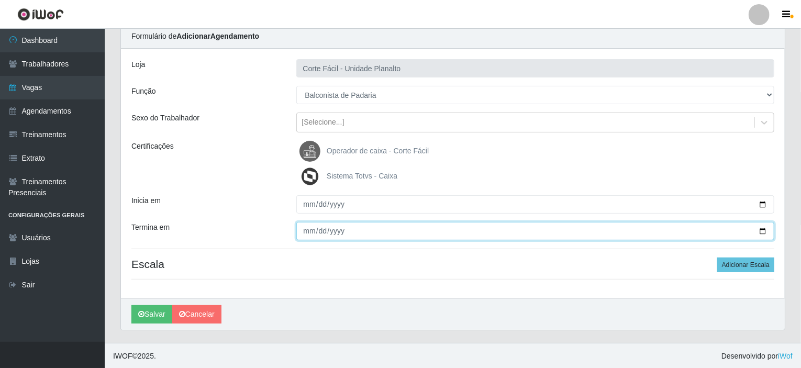
click at [760, 230] on input "Termina em" at bounding box center [535, 231] width 478 height 18
type input "[DATE]"
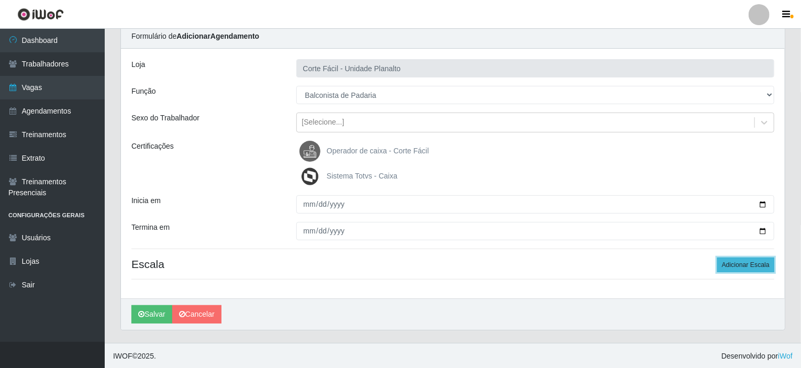
click at [756, 261] on button "Adicionar Escala" at bounding box center [745, 264] width 57 height 15
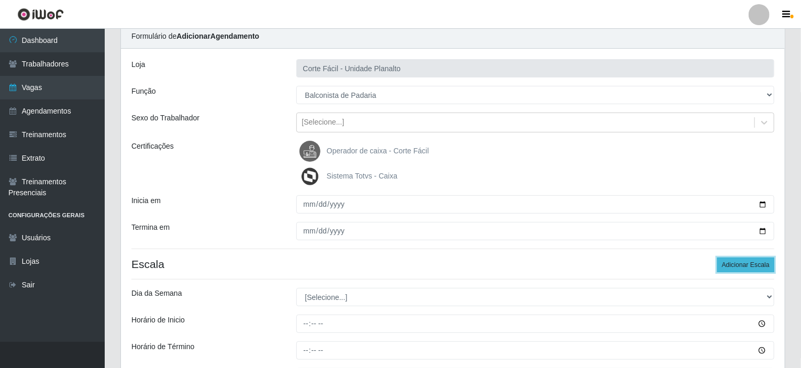
scroll to position [157, 0]
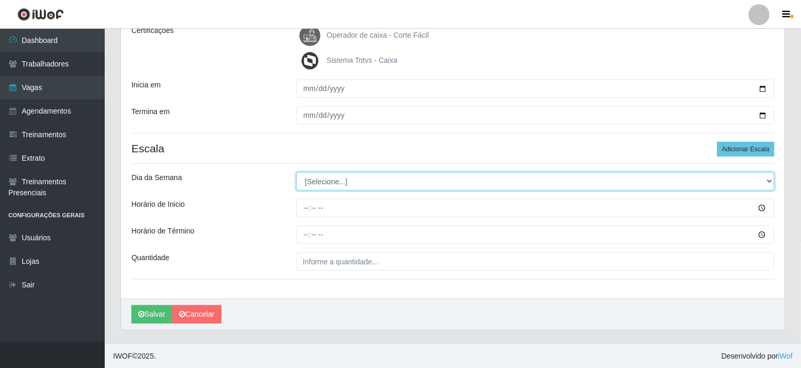
click at [768, 177] on select "[Selecione...] Segunda Terça Quarta Quinta Sexta Sábado Domingo" at bounding box center [535, 181] width 478 height 18
select select "0"
click at [296, 172] on select "[Selecione...] Segunda Terça Quarta Quinta Sexta Sábado Domingo" at bounding box center [535, 181] width 478 height 18
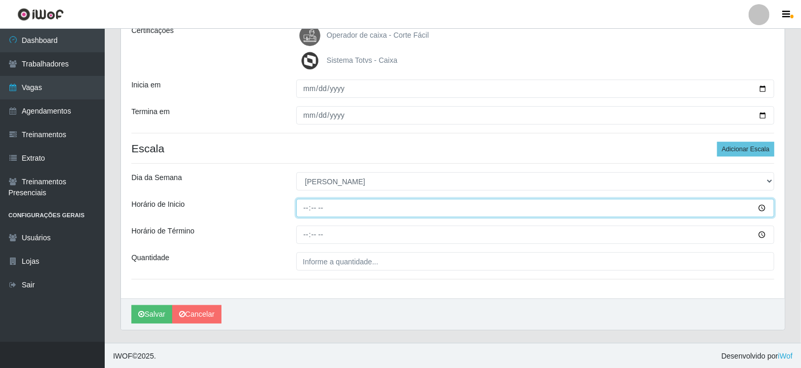
click at [307, 206] on input "Horário de Inicio" at bounding box center [535, 208] width 478 height 18
type input "08:00"
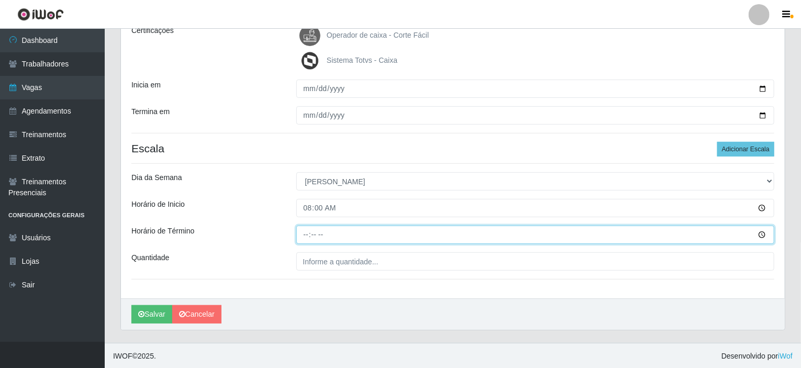
click at [304, 233] on input "Horário de Término" at bounding box center [535, 235] width 478 height 18
type input "14:00"
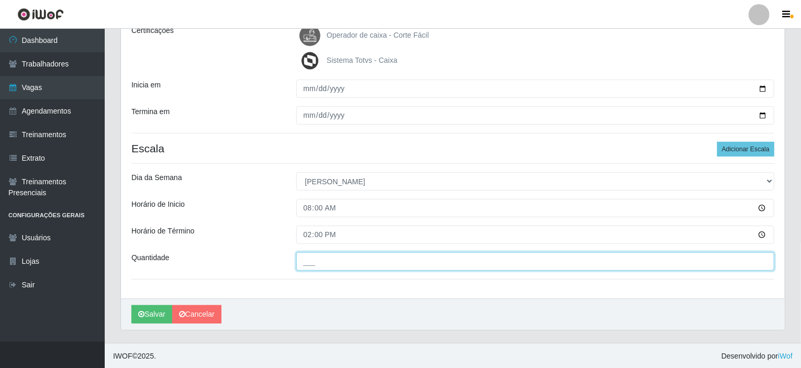
click at [308, 257] on input "___" at bounding box center [535, 261] width 478 height 18
type input "001"
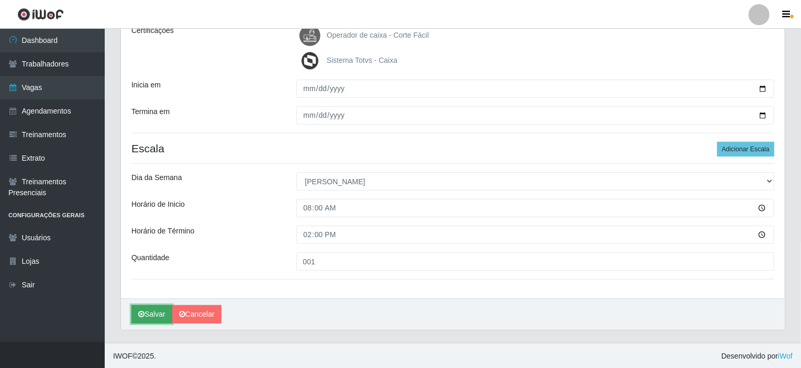
click at [161, 312] on button "Salvar" at bounding box center [151, 314] width 41 height 18
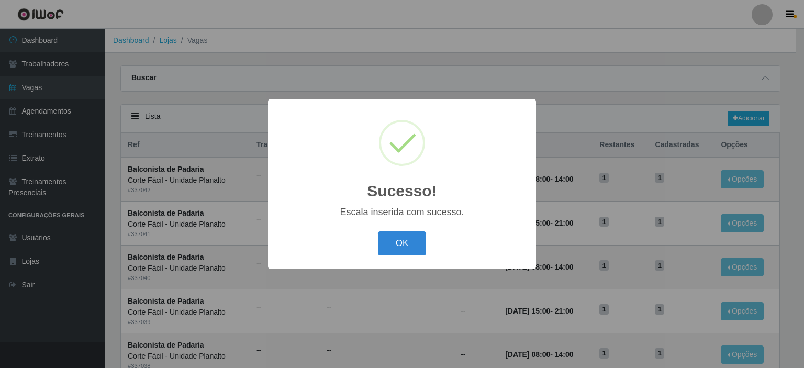
click at [412, 228] on div "Sucesso! × Escala inserida com sucesso. OK Cancel" at bounding box center [402, 184] width 268 height 170
click at [412, 236] on button "OK" at bounding box center [402, 243] width 49 height 25
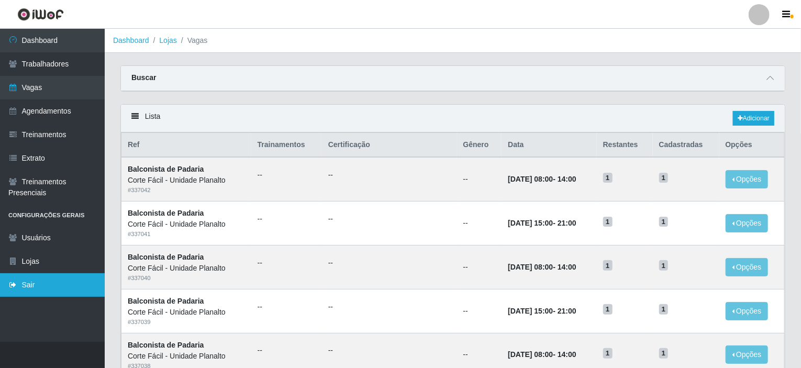
click at [63, 283] on link "Sair" at bounding box center [52, 285] width 105 height 24
